Goal: Complete application form: Complete application form

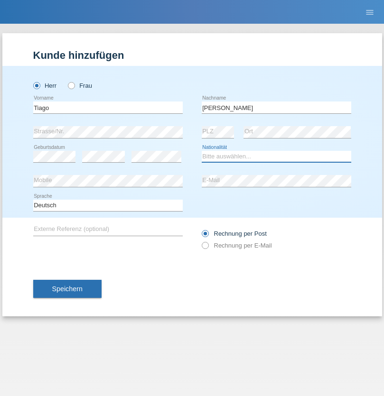
select select "CH"
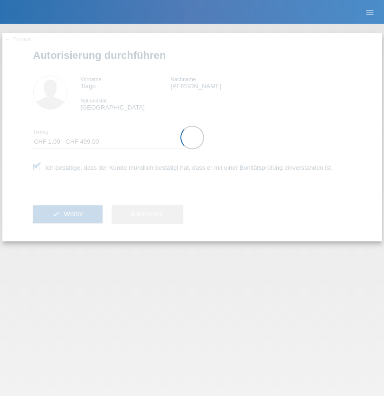
select select "1"
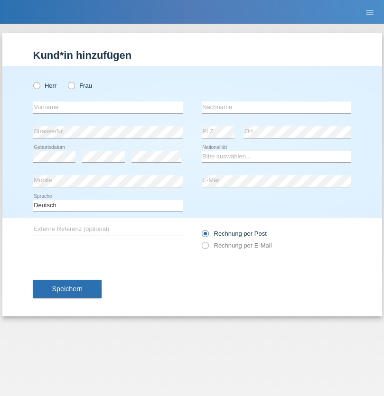
radio input "true"
click at [108, 107] on input "text" at bounding box center [107, 108] width 149 height 12
type input "Betim"
click at [276, 107] on input "text" at bounding box center [276, 108] width 149 height 12
type input "Alija"
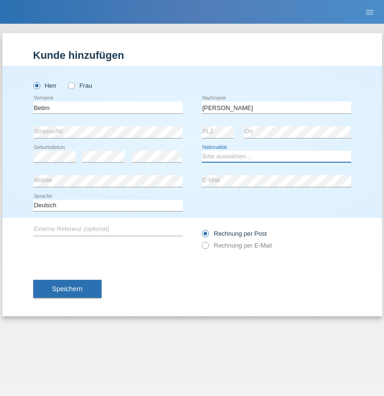
select select "MK"
select select "C"
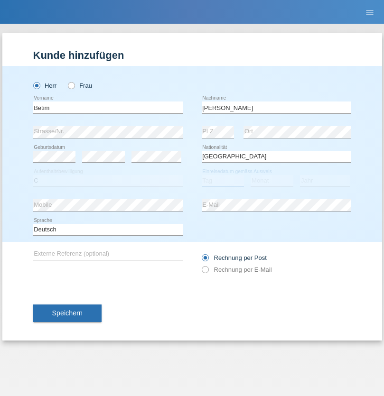
select select "12"
select select "08"
select select "2003"
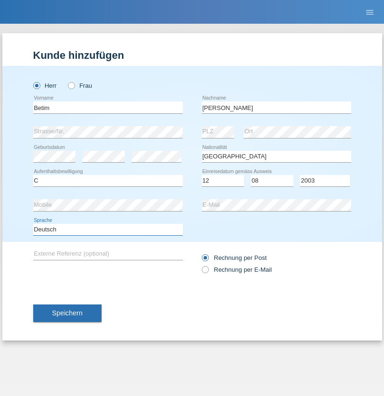
select select "en"
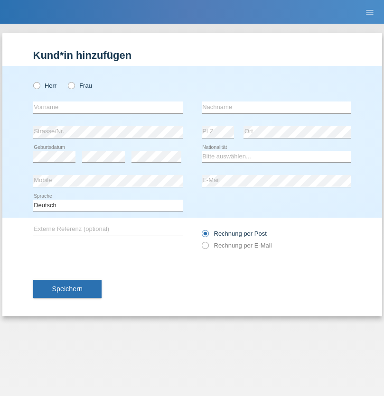
radio input "true"
click at [108, 107] on input "text" at bounding box center [107, 108] width 149 height 12
type input "lara"
click at [276, 107] on input "text" at bounding box center [276, 108] width 149 height 12
type input "völkel"
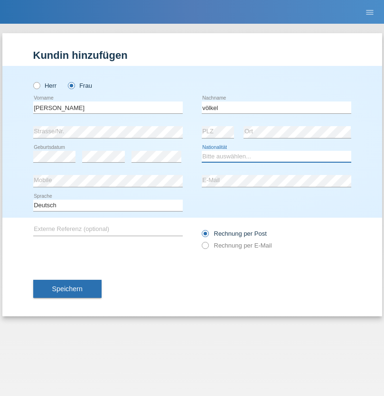
select select "CH"
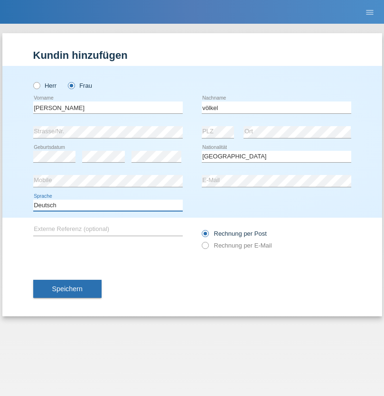
select select "en"
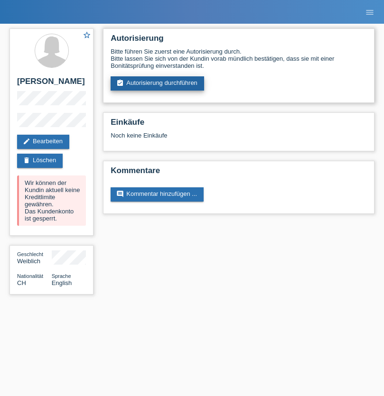
click at [158, 83] on link "assignment_turned_in Autorisierung durchführen" at bounding box center [157, 83] width 93 height 14
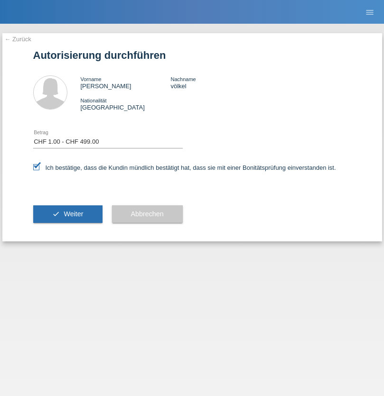
select select "1"
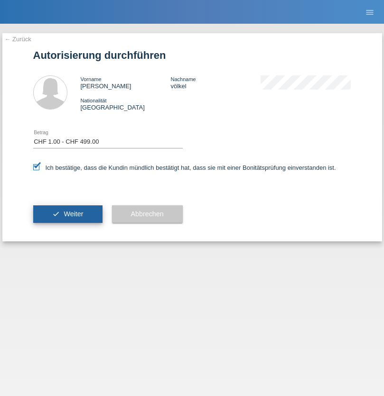
click at [67, 214] on span "Weiter" at bounding box center [73, 214] width 19 height 8
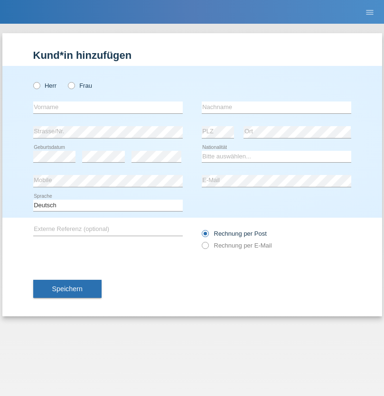
radio input "true"
click at [108, 107] on input "text" at bounding box center [107, 108] width 149 height 12
type input "Alecia"
click at [276, 107] on input "text" at bounding box center [276, 108] width 149 height 12
type input "[PERSON_NAME]"
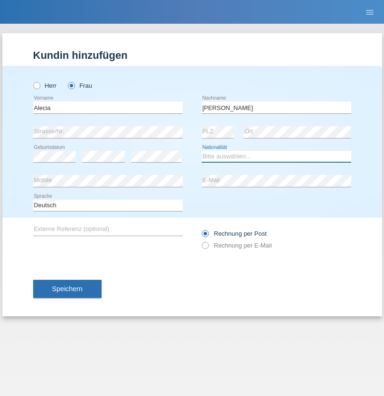
select select "BR"
select select "C"
select select "10"
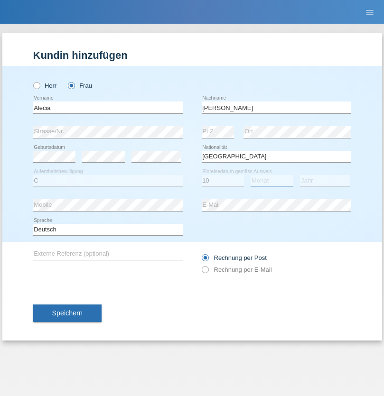
select select "03"
select select "2020"
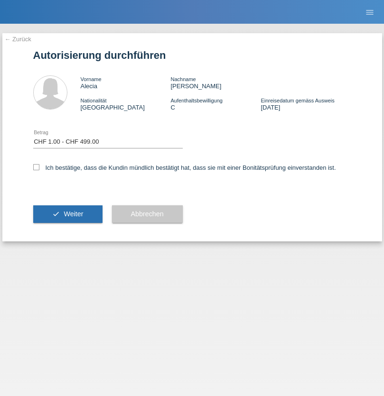
select select "1"
checkbox input "true"
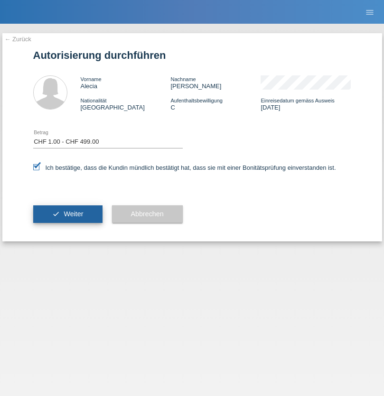
click at [67, 214] on span "Weiter" at bounding box center [73, 214] width 19 height 8
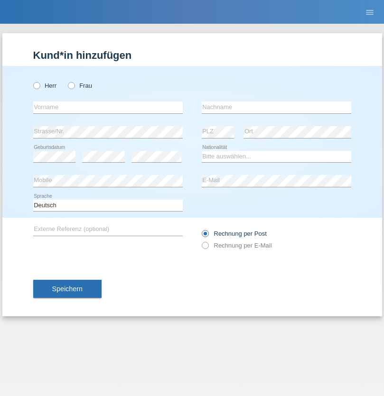
radio input "true"
click at [108, 107] on input "text" at bounding box center [107, 108] width 149 height 12
type input "Diana Nancy"
click at [276, 107] on input "text" at bounding box center [276, 108] width 149 height 12
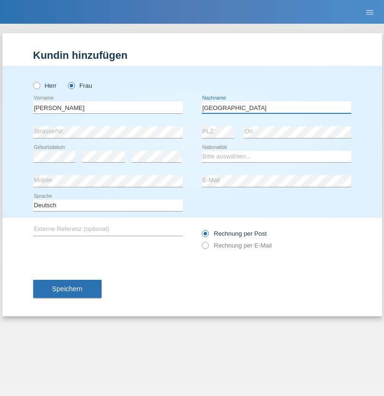
type input "Trier"
select select "CH"
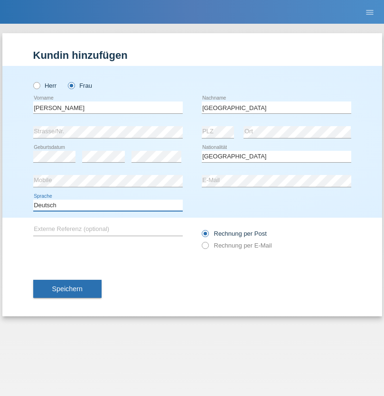
select select "en"
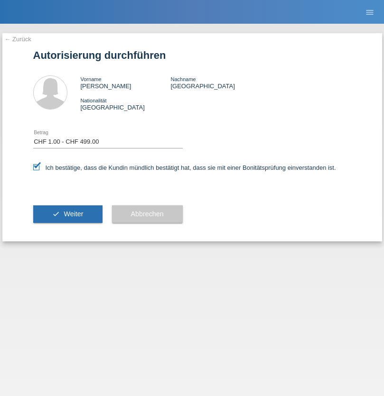
select select "1"
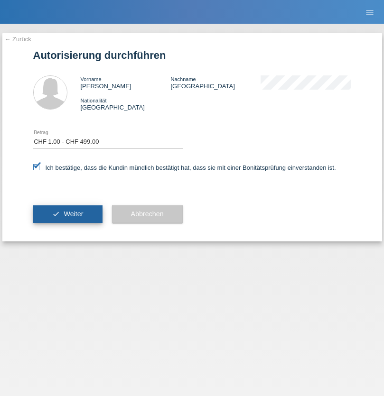
click at [67, 214] on span "Weiter" at bounding box center [73, 214] width 19 height 8
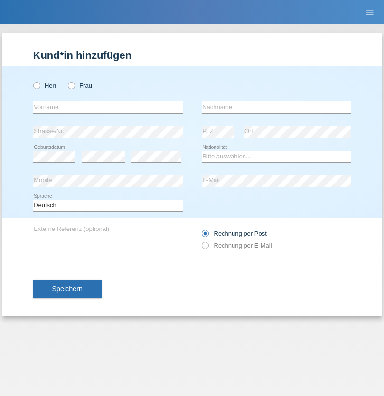
radio input "true"
click at [108, 107] on input "text" at bounding box center [107, 108] width 149 height 12
type input "Sasa"
click at [276, 107] on input "text" at bounding box center [276, 108] width 149 height 12
type input "Lazarevic"
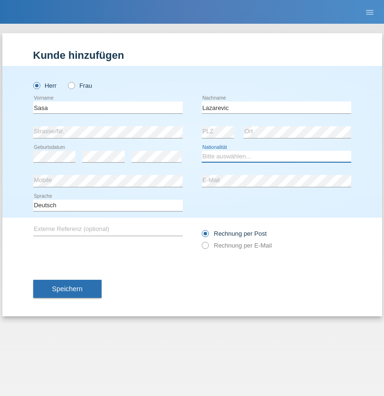
select select "RS"
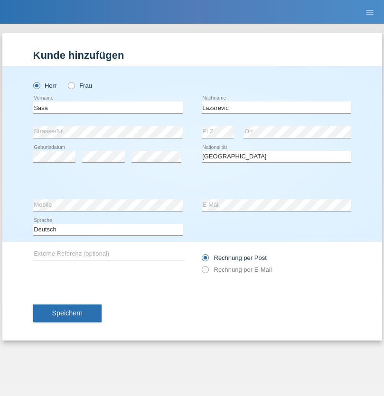
select select "C"
select select "16"
select select "10"
select select "1984"
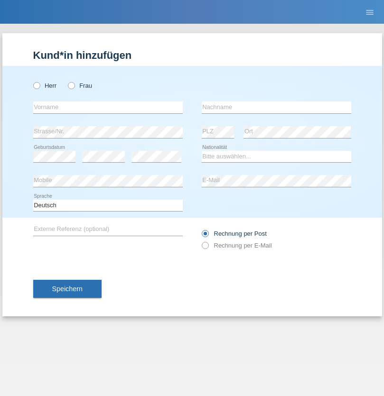
radio input "true"
click at [108, 107] on input "text" at bounding box center [107, 108] width 149 height 12
type input "kelmendi"
click at [276, 107] on input "text" at bounding box center [276, 108] width 149 height 12
type input "Edona"
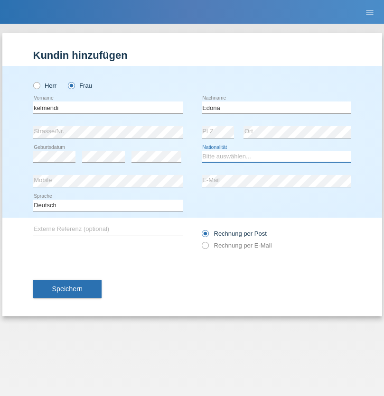
select select "XK"
select select "C"
select select "23"
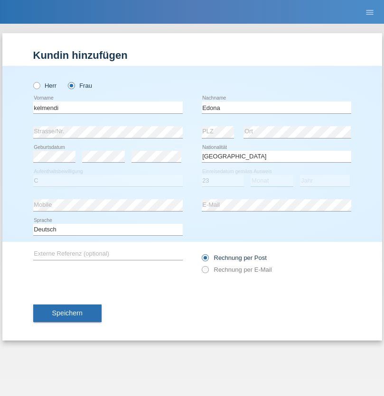
select select "09"
select select "2021"
